Goal: Task Accomplishment & Management: Complete application form

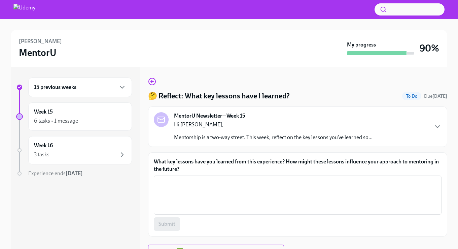
scroll to position [9, 0]
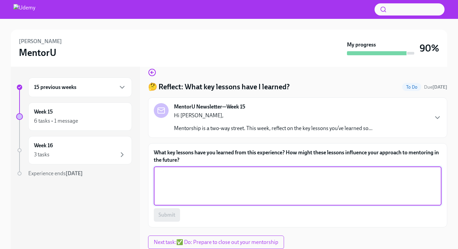
click at [231, 187] on textarea "What key lessons have you learned from this experience? How might these lessons…" at bounding box center [298, 186] width 280 height 32
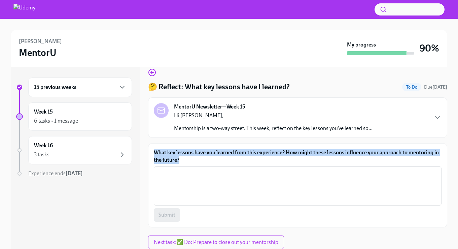
drag, startPoint x: 196, startPoint y: 162, endPoint x: 146, endPoint y: 151, distance: 50.9
click at [146, 151] on div "15 previous weeks Week 15 6 tasks • 1 message Week 16 3 tasks Experience ends […" at bounding box center [229, 158] width 437 height 182
copy label "What key lessons have you learned from this experience? How might these lessons…"
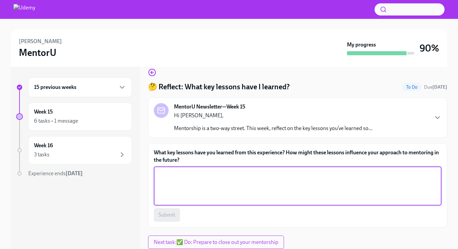
click at [199, 180] on textarea "What key lessons have you learned from this experience? How might these lessons…" at bounding box center [298, 186] width 280 height 32
paste textarea "I’ve learned the importance of really listening and creating space for open con…"
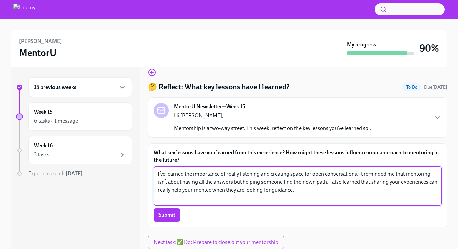
type textarea "I’ve learned the importance of really listening and creating space for open con…"
click at [162, 222] on div "What key lessons have you learned from this experience? How might these lessons…" at bounding box center [297, 185] width 299 height 84
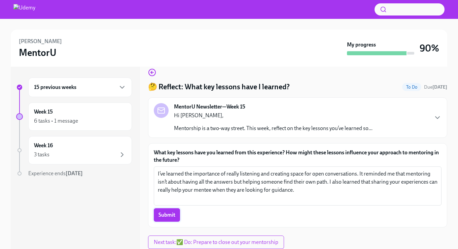
click at [163, 214] on span "Submit" at bounding box center [167, 214] width 17 height 7
click at [435, 119] on icon "button" at bounding box center [438, 117] width 8 height 8
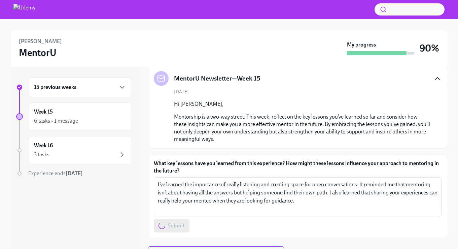
scroll to position [52, 0]
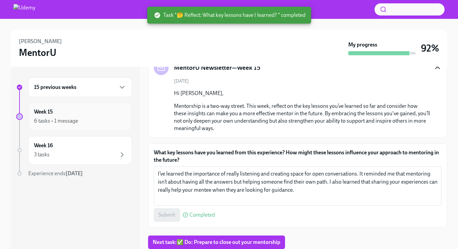
click at [81, 122] on div "6 tasks • 1 message" at bounding box center [80, 121] width 92 height 8
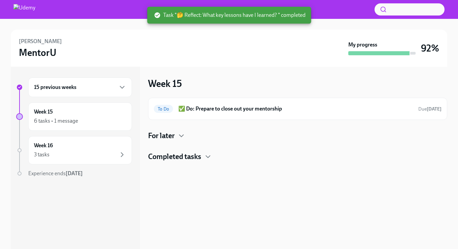
click at [176, 136] on div "For later" at bounding box center [297, 136] width 299 height 10
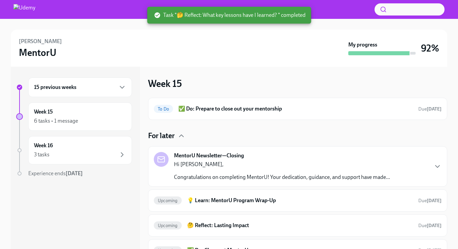
click at [176, 136] on div "For later" at bounding box center [297, 136] width 299 height 10
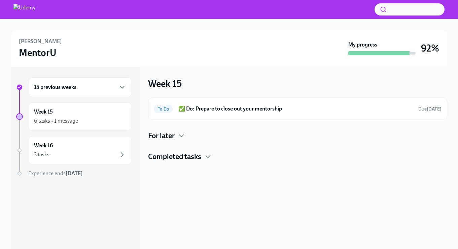
click at [176, 136] on div "For later" at bounding box center [297, 136] width 299 height 10
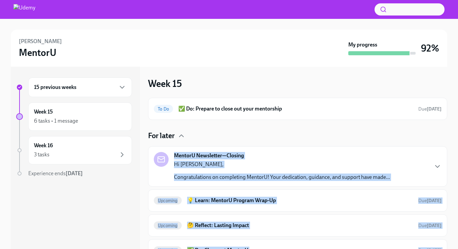
click at [176, 136] on div "For later" at bounding box center [297, 136] width 299 height 10
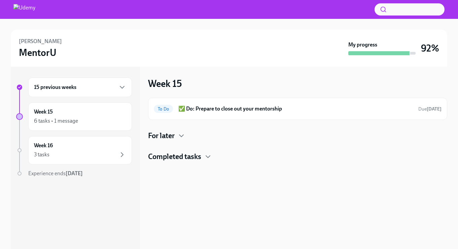
click at [176, 136] on div "For later" at bounding box center [297, 136] width 299 height 10
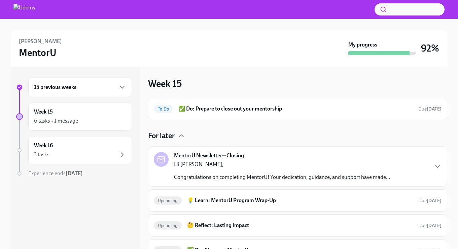
click at [105, 90] on div "15 previous weeks" at bounding box center [80, 87] width 92 height 8
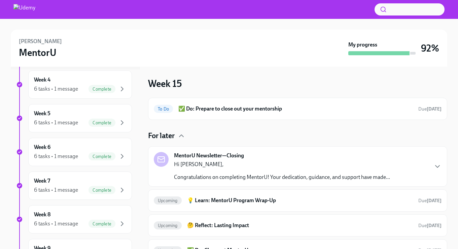
scroll to position [351, 0]
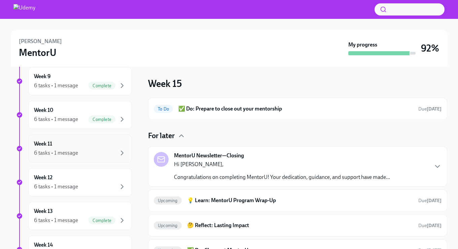
click at [108, 149] on div "6 tasks • 1 message" at bounding box center [80, 153] width 92 height 8
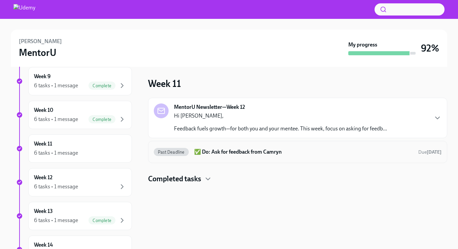
click at [189, 154] on div "Past Deadline ✅ Do: Ask for feedback from Camryn Due [DATE]" at bounding box center [298, 151] width 288 height 11
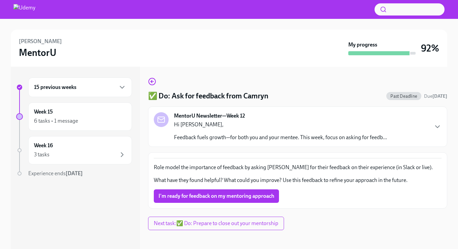
click at [113, 83] on div "15 previous weeks" at bounding box center [80, 87] width 92 height 8
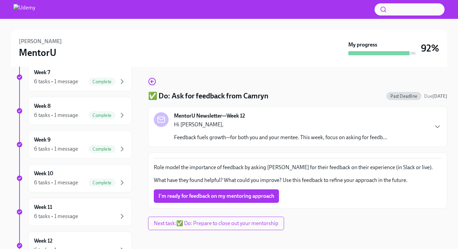
scroll to position [375, 0]
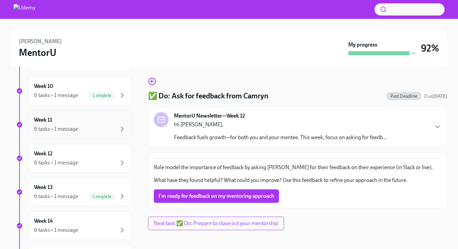
click at [87, 119] on div "Week 11 6 tasks • 1 message" at bounding box center [80, 124] width 92 height 17
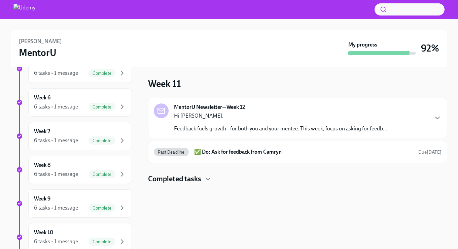
scroll to position [354, 0]
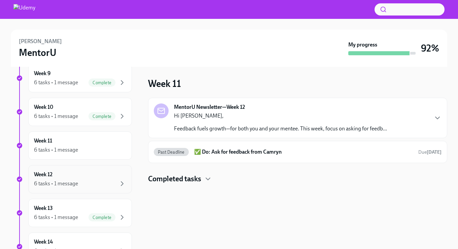
click at [74, 181] on div "6 tasks • 1 message" at bounding box center [56, 183] width 44 height 7
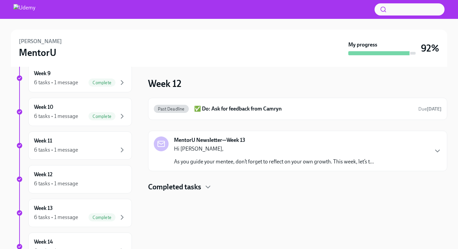
click at [262, 163] on p "As you guide your mentee, don’t forget to reflect on your own growth. This week…" at bounding box center [274, 161] width 200 height 7
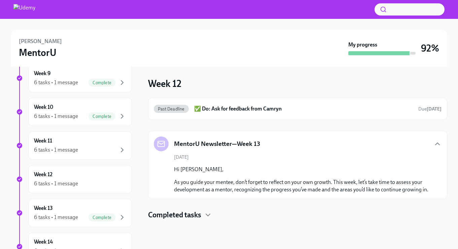
click at [197, 218] on h4 "Completed tasks" at bounding box center [174, 215] width 53 height 10
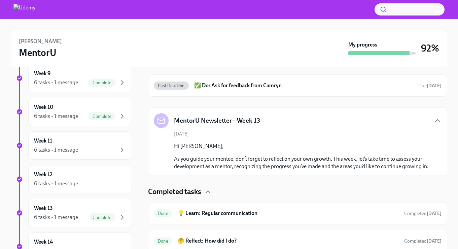
scroll to position [18, 0]
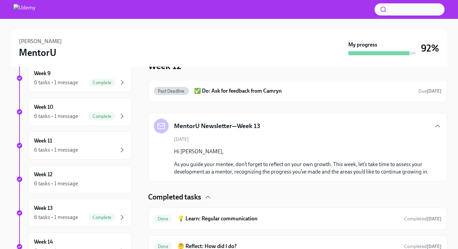
click at [256, 154] on p "Hi [PERSON_NAME]," at bounding box center [302, 151] width 257 height 7
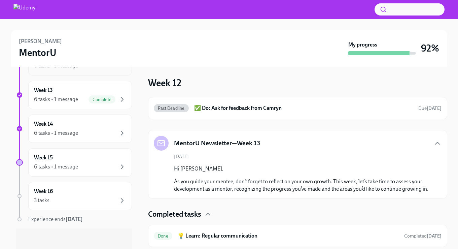
scroll to position [473, 0]
click at [84, 125] on div "Week 14 6 tasks • 1 message" at bounding box center [80, 127] width 92 height 17
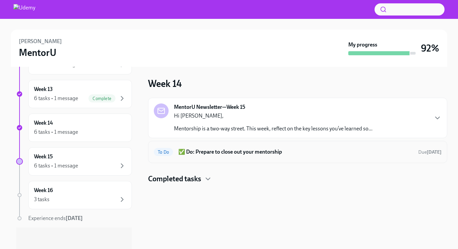
click at [246, 148] on h6 "✅ Do: Prepare to close out your mentorship" at bounding box center [295, 151] width 235 height 7
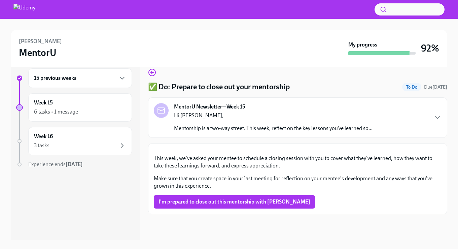
scroll to position [10, 0]
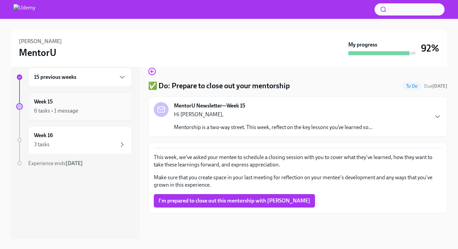
click at [102, 115] on div "Week 15 6 tasks • 1 message" at bounding box center [80, 106] width 104 height 28
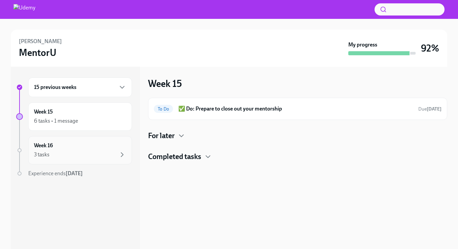
click at [104, 159] on div "Week 16 3 tasks" at bounding box center [80, 150] width 104 height 28
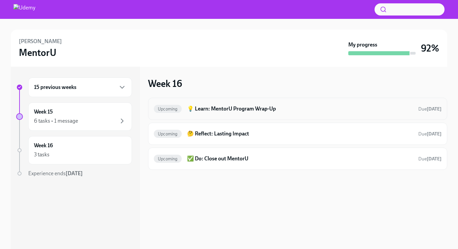
click at [243, 109] on h6 "💡 Learn: MentorU Program Wrap-Up" at bounding box center [300, 108] width 226 height 7
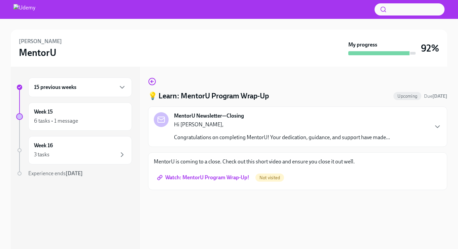
click at [246, 130] on div "Hi [PERSON_NAME], Congratulations on completing MentorU! Your dedication, guida…" at bounding box center [282, 131] width 216 height 20
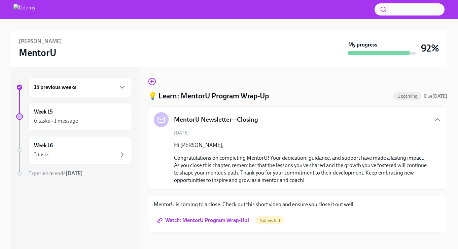
click at [218, 222] on span "Watch: MentorU Program Wrap-Up!" at bounding box center [204, 220] width 91 height 7
click at [351, 122] on div "MentorU Newsletter—Closing" at bounding box center [298, 119] width 288 height 15
click at [287, 121] on div "MentorU Newsletter—Closing" at bounding box center [298, 119] width 288 height 15
click at [438, 119] on icon "button" at bounding box center [438, 119] width 8 height 8
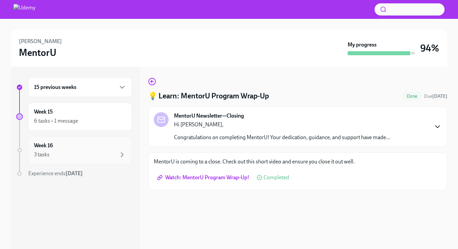
click at [83, 148] on div "Week 16 3 tasks" at bounding box center [80, 150] width 92 height 17
